Goal: Transaction & Acquisition: Obtain resource

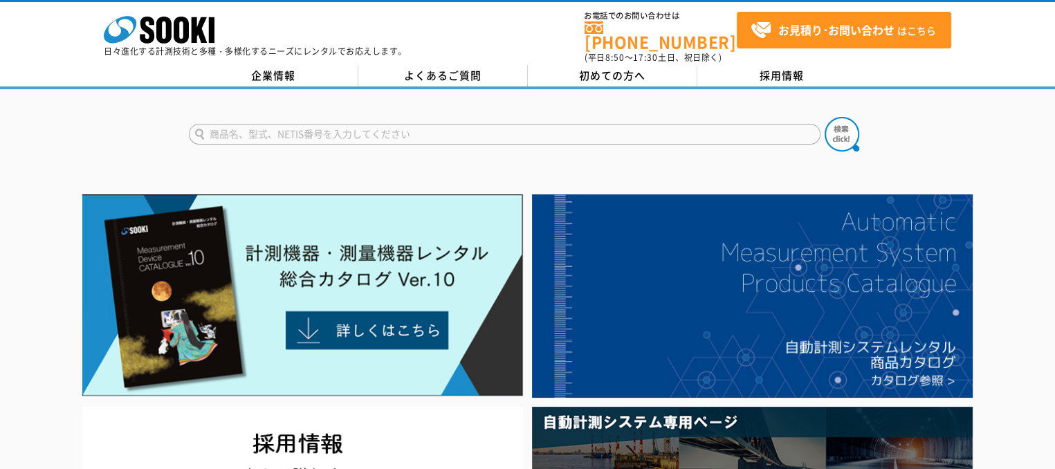
click at [288, 126] on input "text" at bounding box center [505, 134] width 632 height 21
type input "漏水探査機"
click at [825, 117] on button at bounding box center [842, 134] width 35 height 35
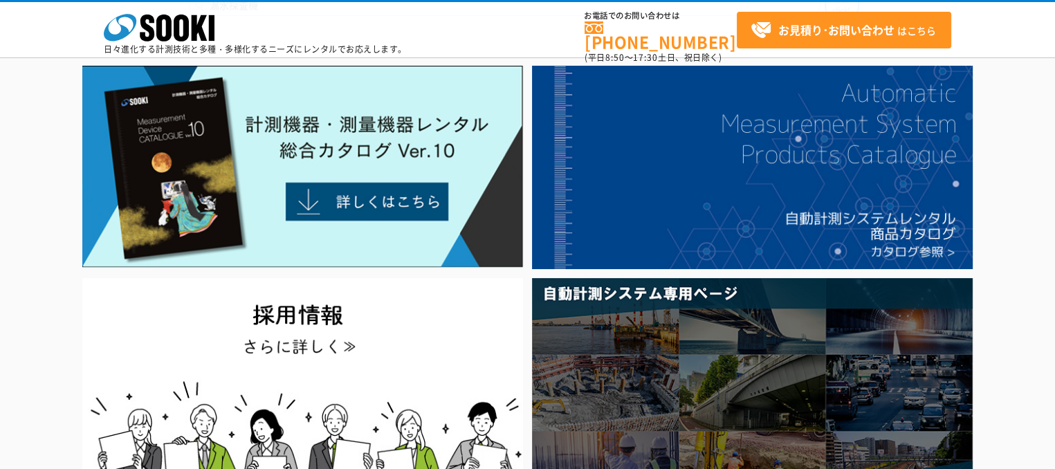
scroll to position [138, 0]
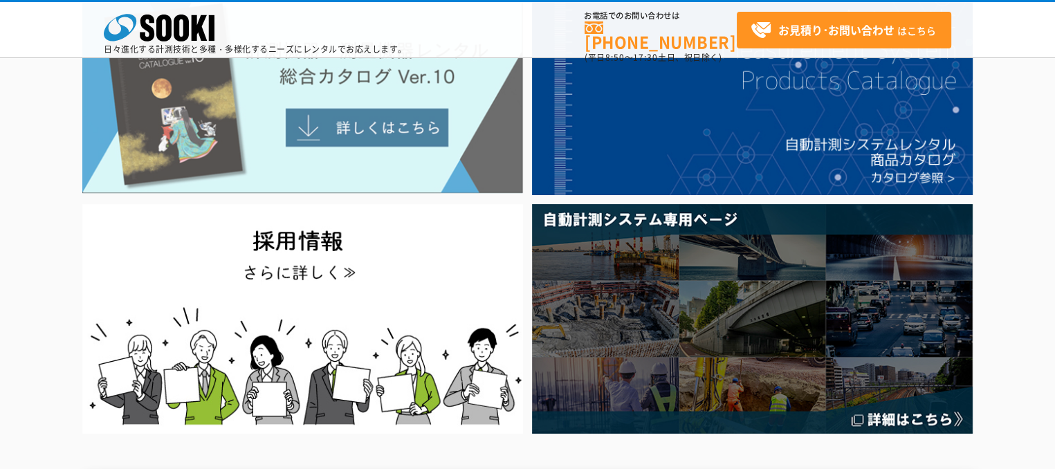
click at [365, 118] on img at bounding box center [302, 93] width 441 height 202
